Goal: Find specific page/section: Find specific page/section

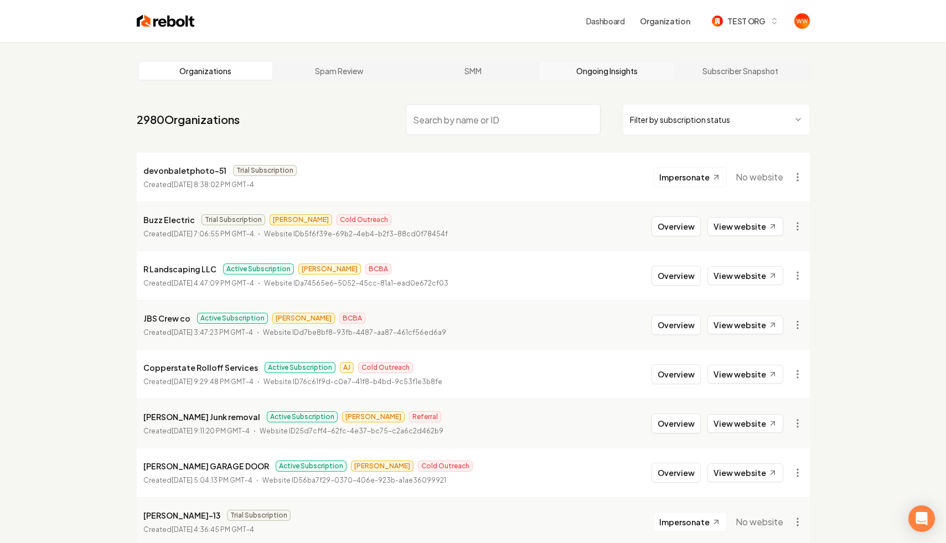
click at [602, 67] on link "Ongoing Insights" at bounding box center [606, 71] width 134 height 18
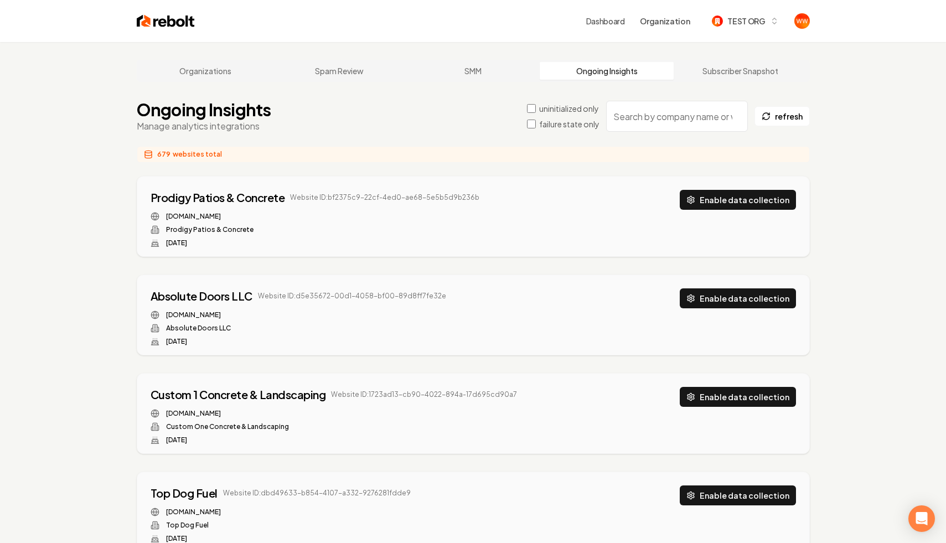
click at [650, 124] on input "search" at bounding box center [677, 116] width 142 height 31
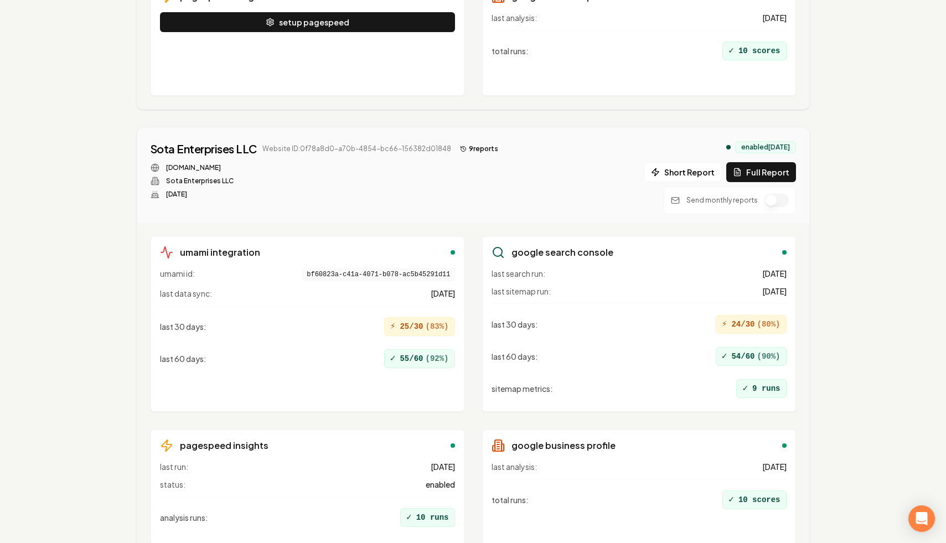
scroll to position [523, 0]
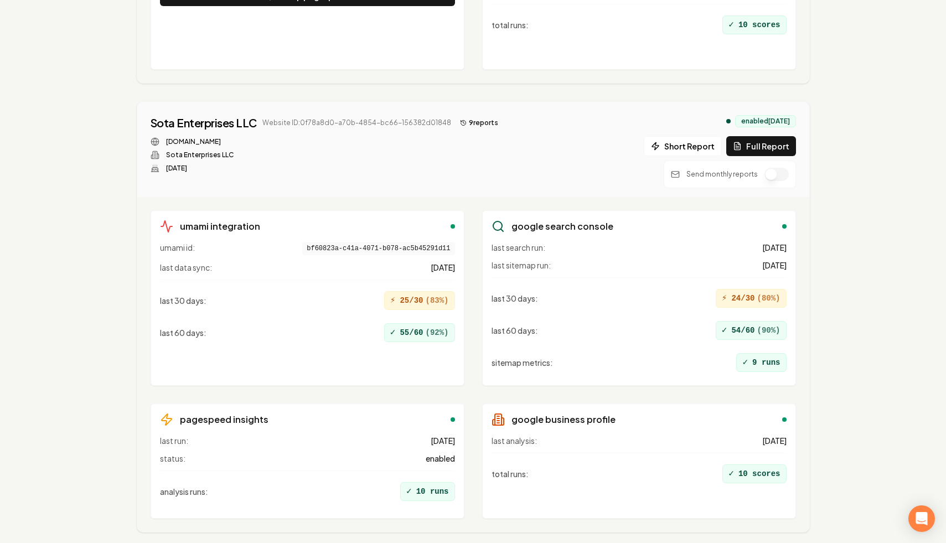
type input "sota"
click at [468, 124] on button "9 report s" at bounding box center [478, 122] width 47 height 13
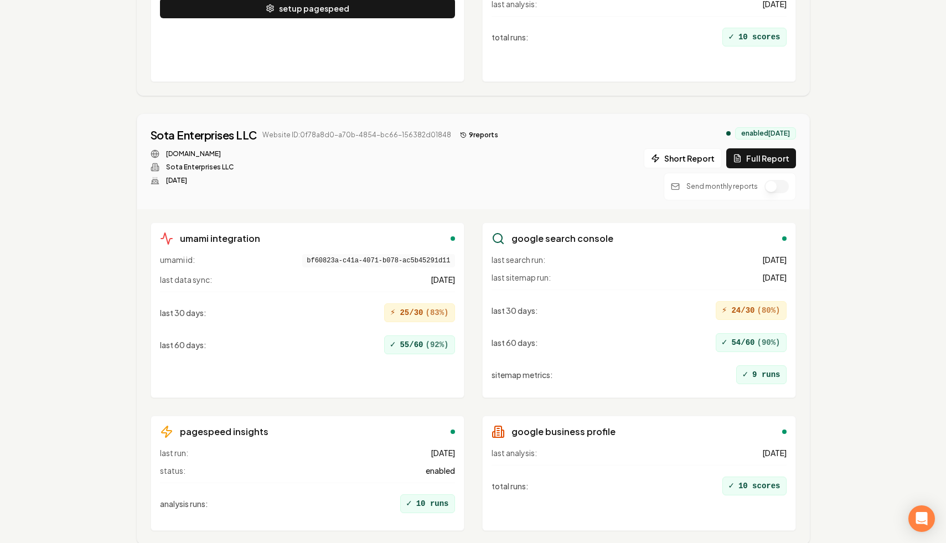
scroll to position [504, 0]
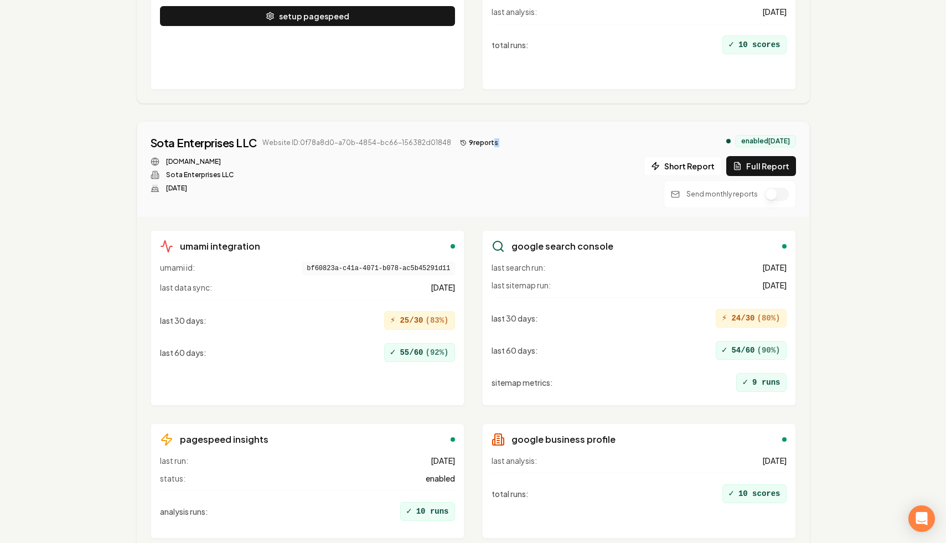
drag, startPoint x: 500, startPoint y: 154, endPoint x: 459, endPoint y: 137, distance: 44.4
click at [459, 137] on div "Sota Enterprises LLC Website ID: 0f78a8d0-a70b-4854-bc66-156382d01848 9 report …" at bounding box center [473, 171] width 645 height 73
click at [562, 145] on div "Sota Enterprises LLC Website ID: 0f78a8d0-a70b-4854-bc66-156382d01848 9 report …" at bounding box center [473, 171] width 645 height 73
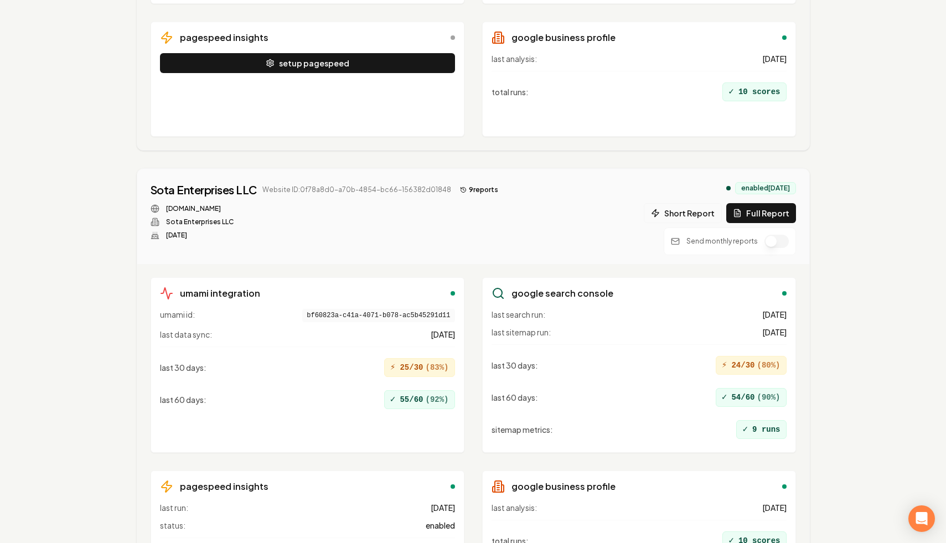
scroll to position [564, 0]
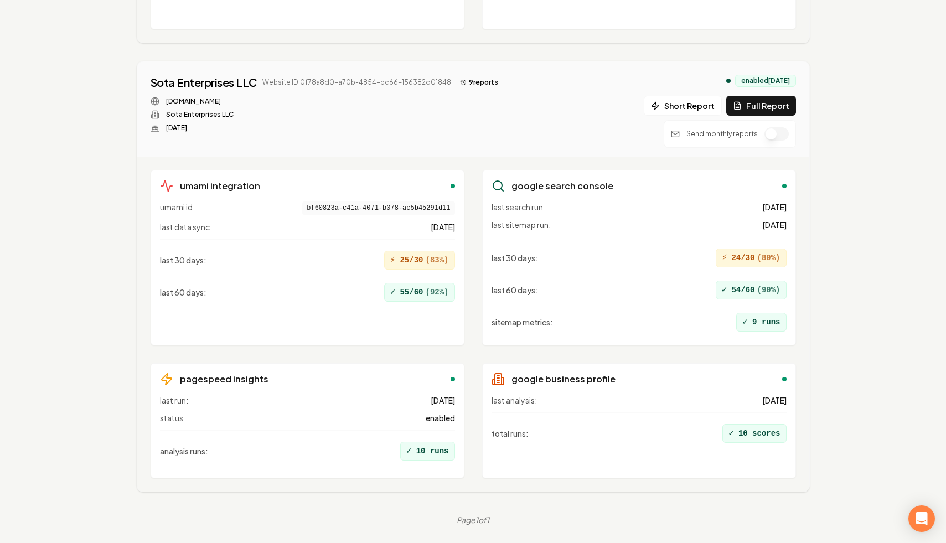
click at [428, 124] on div "[DOMAIN_NAME] Sota Enterprises LLC [DATE]" at bounding box center [327, 114] width 352 height 35
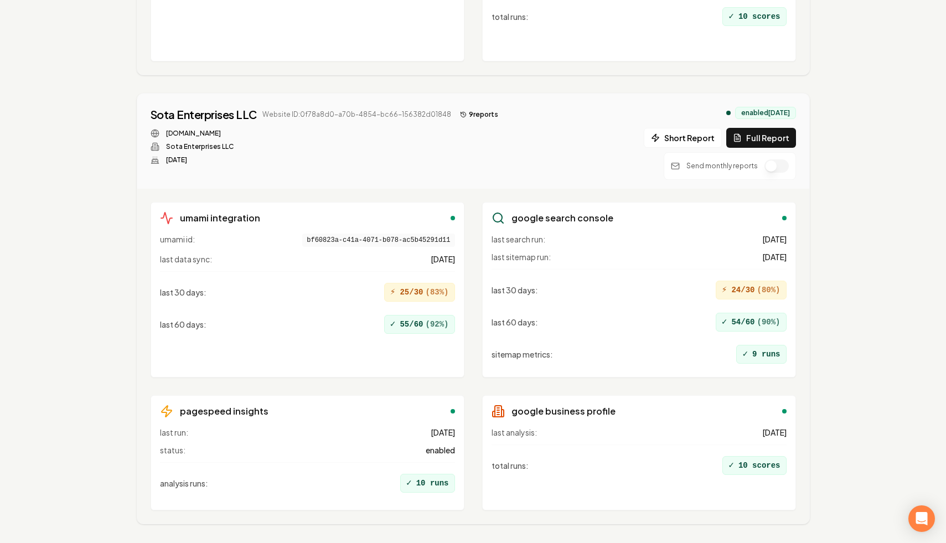
scroll to position [533, 0]
